Goal: Information Seeking & Learning: Understand process/instructions

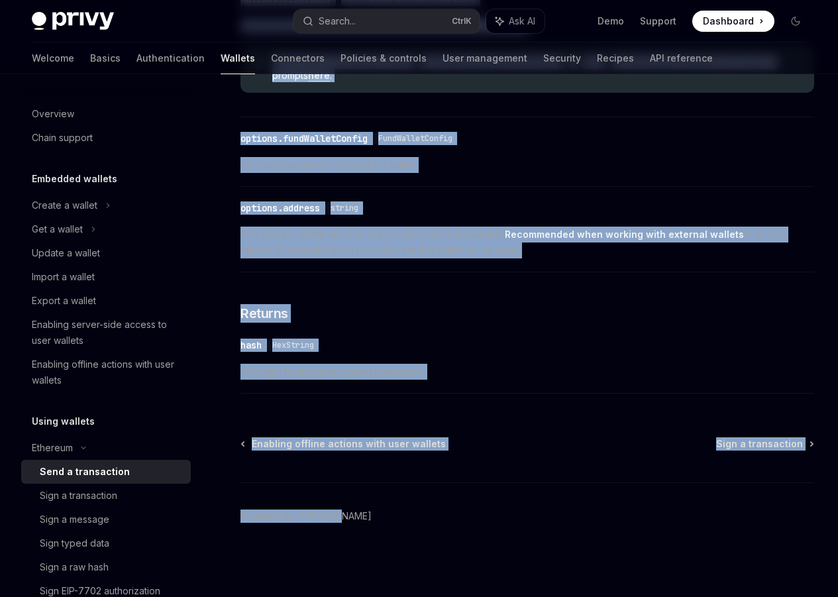
scroll to position [800, 0]
drag, startPoint x: 239, startPoint y: 103, endPoint x: 489, endPoint y: 488, distance: 458.9
copy div "Loremips Dolo s ametconsect AdipIS Elit se DoeiUSM TempOR Inci ut LaboREE Dolor…"
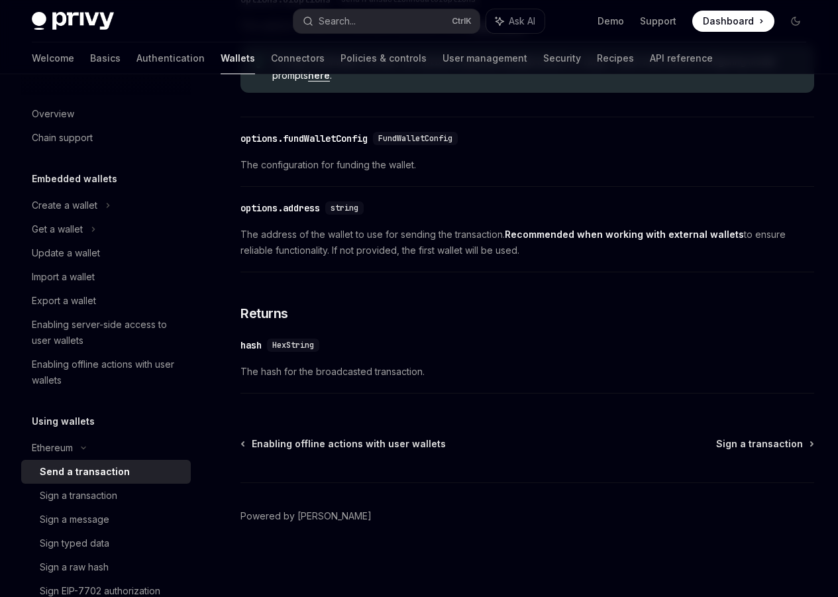
click at [0, 0] on div "On this page Usage Parameters Returns" at bounding box center [0, 0] width 0 height 0
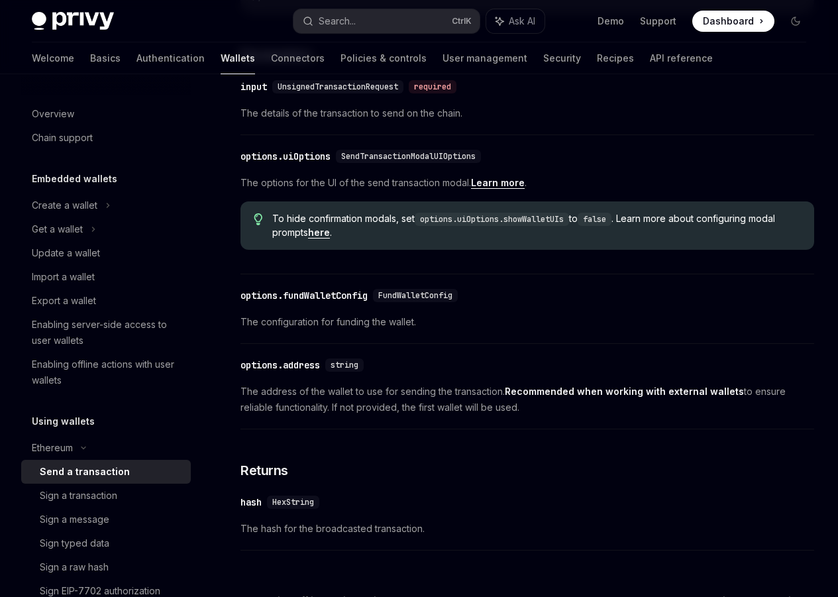
scroll to position [663, 0]
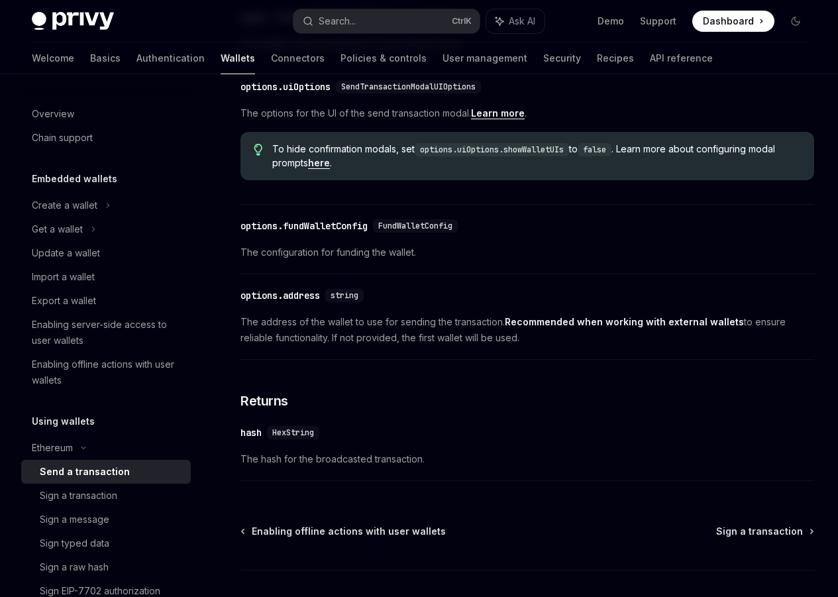
drag, startPoint x: 671, startPoint y: 343, endPoint x: 549, endPoint y: 315, distance: 125.9
click at [0, 0] on div "On this page Usage Parameters Returns" at bounding box center [0, 0] width 0 height 0
click at [330, 169] on link "here" at bounding box center [319, 163] width 22 height 12
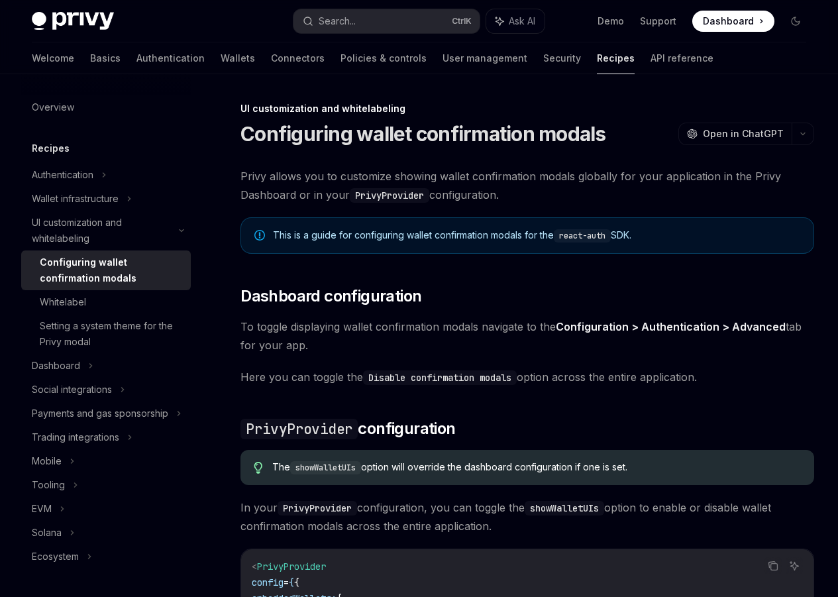
type textarea "*"
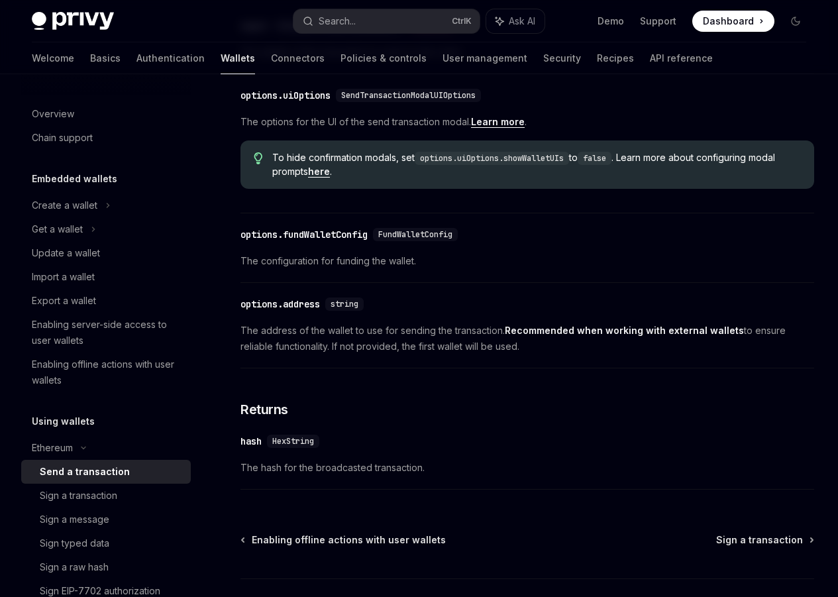
scroll to position [663, 0]
